Goal: Find specific page/section: Find specific page/section

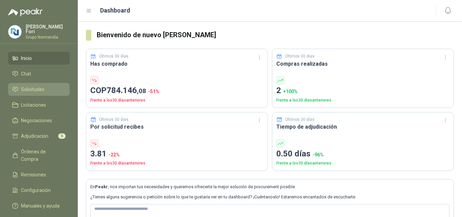
click at [27, 86] on span "Solicitudes" at bounding box center [32, 89] width 23 height 7
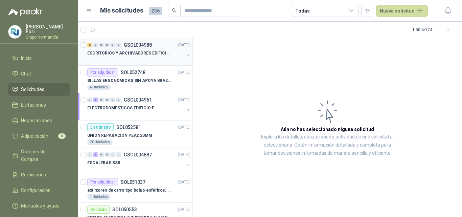
click at [134, 56] on div "ESCRITORIOS Y ARCHIVADORES EDIFICIO E" at bounding box center [135, 53] width 97 height 8
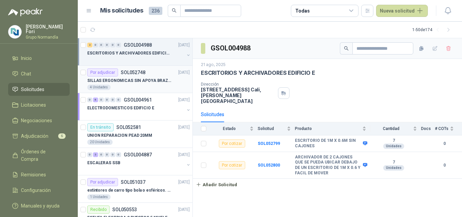
click at [140, 87] on div "4 Unidades" at bounding box center [138, 87] width 103 height 5
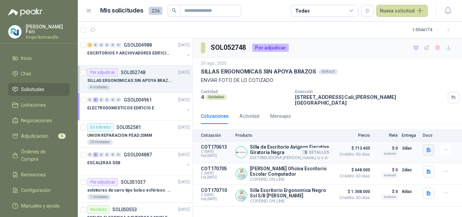
click at [426, 147] on icon "button" at bounding box center [429, 150] width 6 height 6
click at [457, 21] on header "Mis solicitudes 236 Todas Nueva solicitud" at bounding box center [270, 11] width 384 height 22
